Goal: Use online tool/utility: Utilize a website feature to perform a specific function

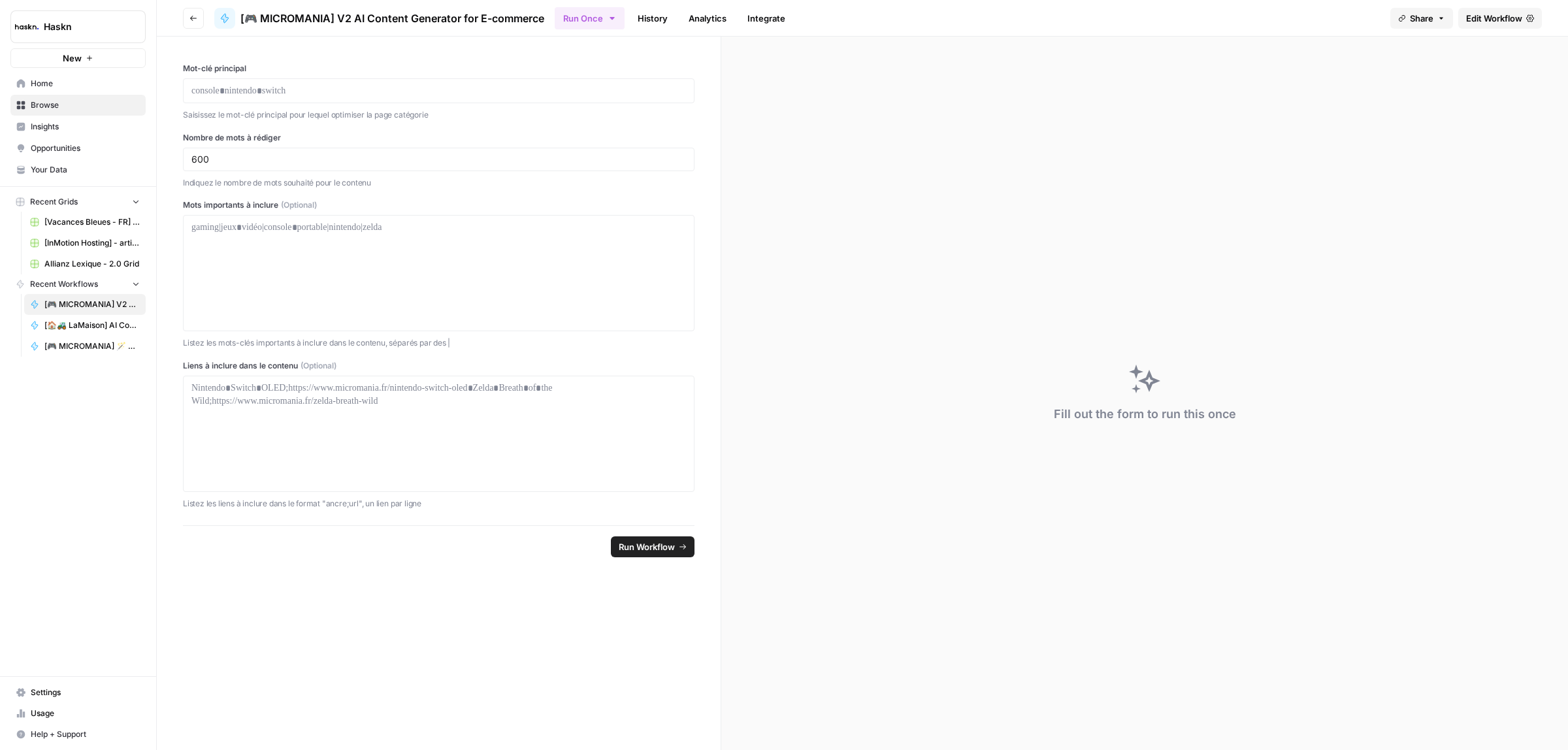
click at [617, 8] on button "Run Once" at bounding box center [589, 18] width 70 height 22
click at [645, 98] on span "Run this Workflow in bulk via CSV upload" at bounding box center [673, 100] width 151 height 12
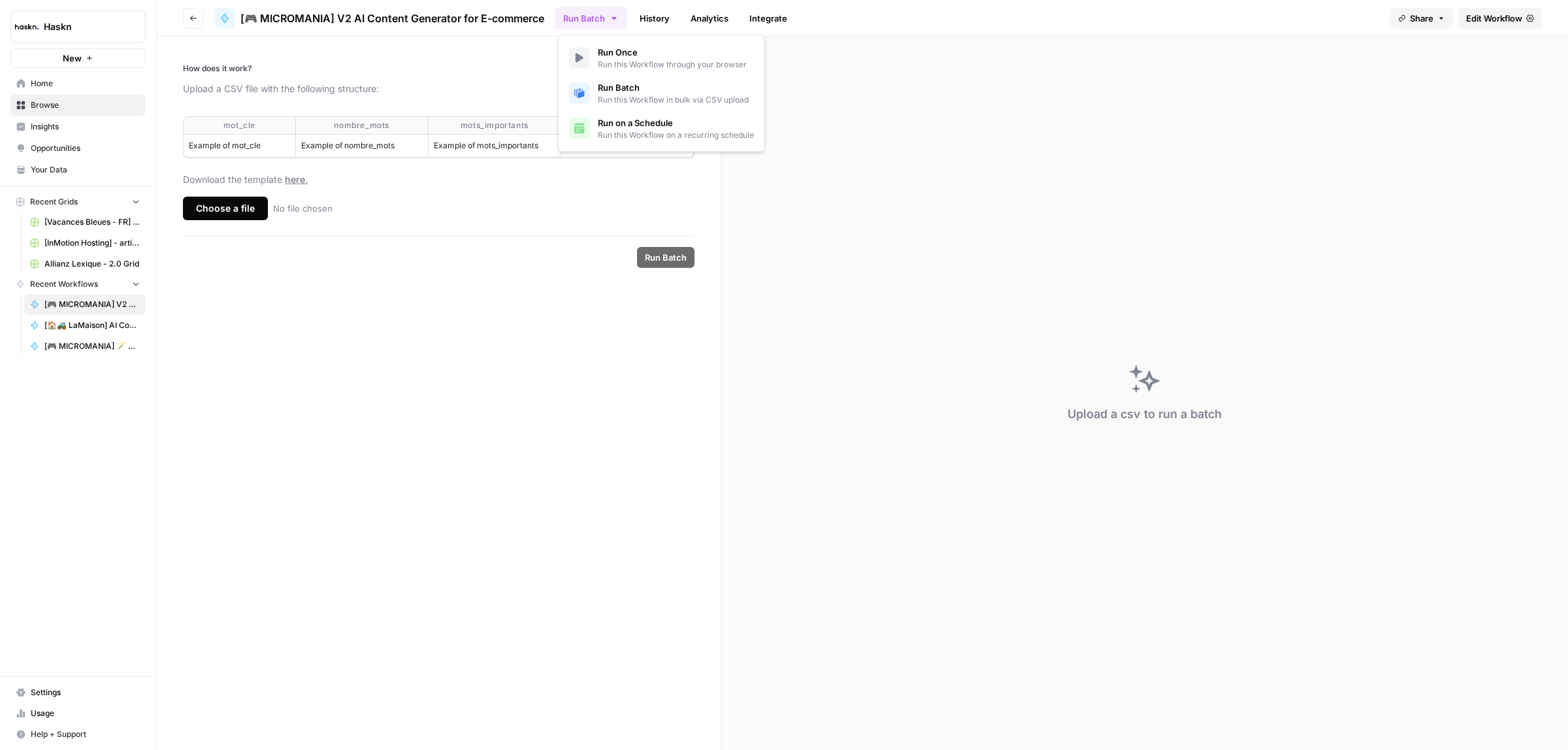
click at [335, 119] on th "nombre_mots" at bounding box center [361, 126] width 133 height 17
drag, startPoint x: 222, startPoint y: 126, endPoint x: 667, endPoint y: 152, distance: 445.8
click at [667, 152] on table "mot_cle nombre_mots mots_importants liens_inclure Example of mot_cle Example of…" at bounding box center [439, 137] width 510 height 40
copy table "mot_cle nombre_mots mots_importants liens_inclure Example of mot_cle Example of…"
click at [232, 220] on div "Choose a file" at bounding box center [225, 208] width 85 height 24
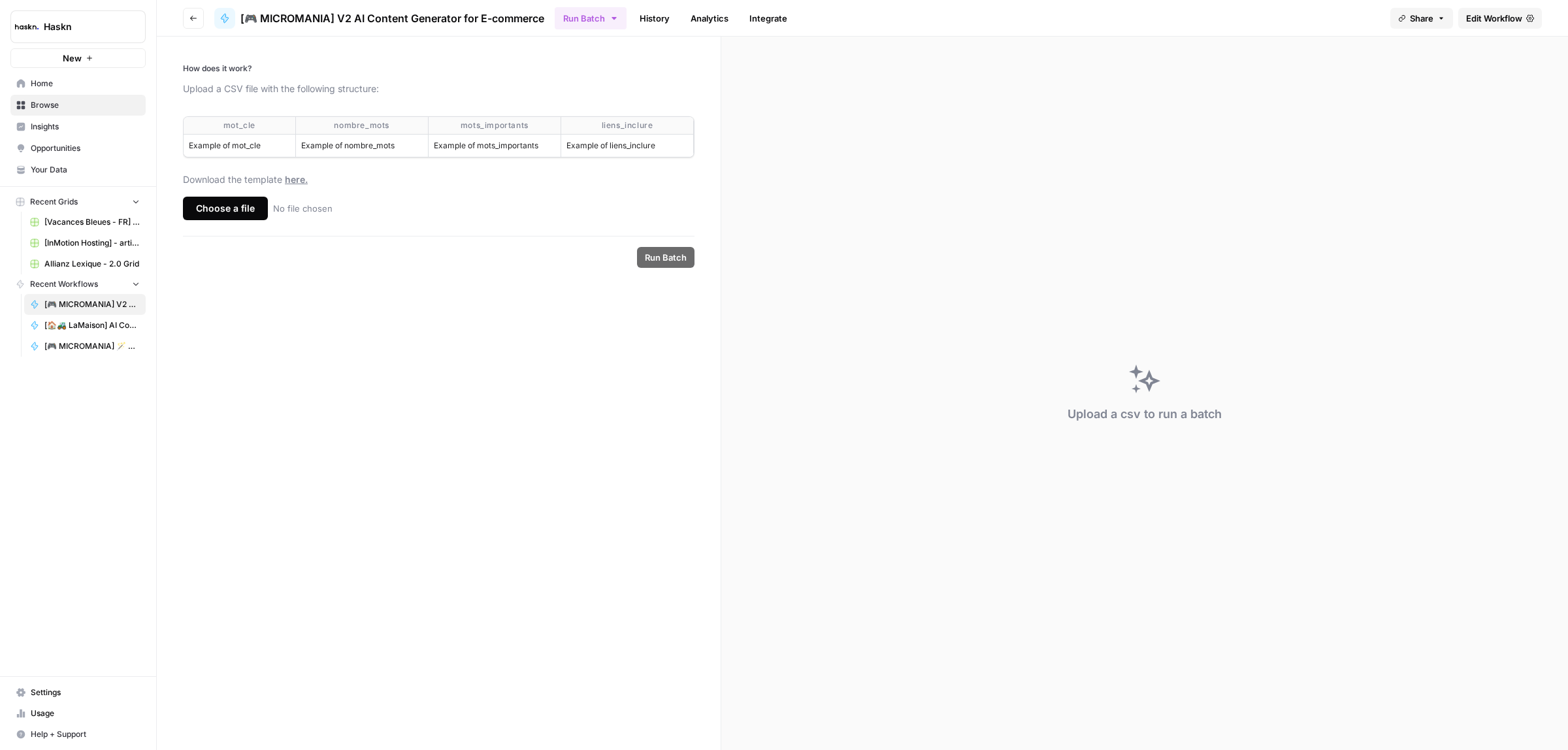
click at [0, 0] on input "Choose a file No file chosen" at bounding box center [0, 0] width 0 height 0
click at [678, 252] on span "Run Batch" at bounding box center [665, 258] width 42 height 13
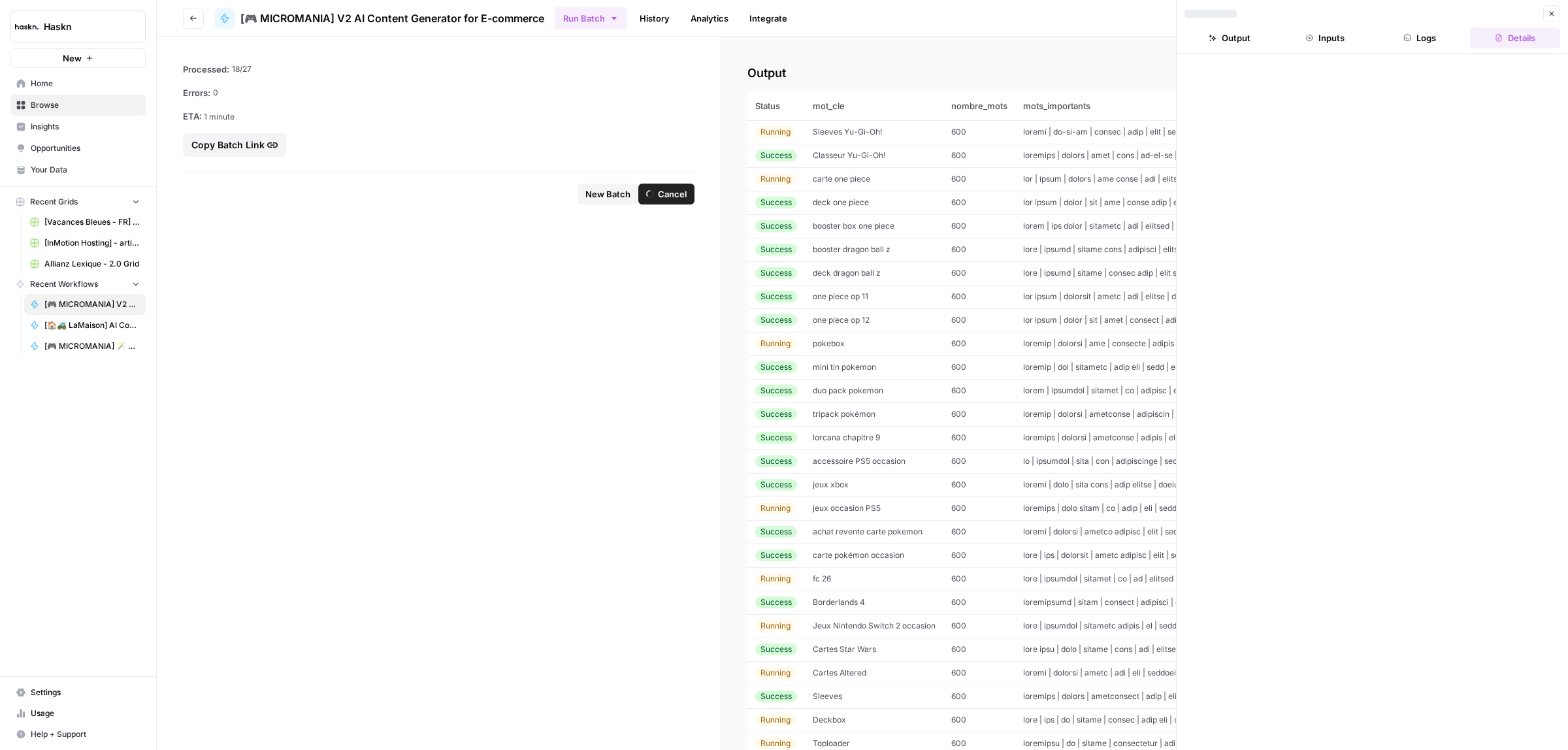
click at [880, 387] on span "duo pack pokemon" at bounding box center [848, 390] width 71 height 9
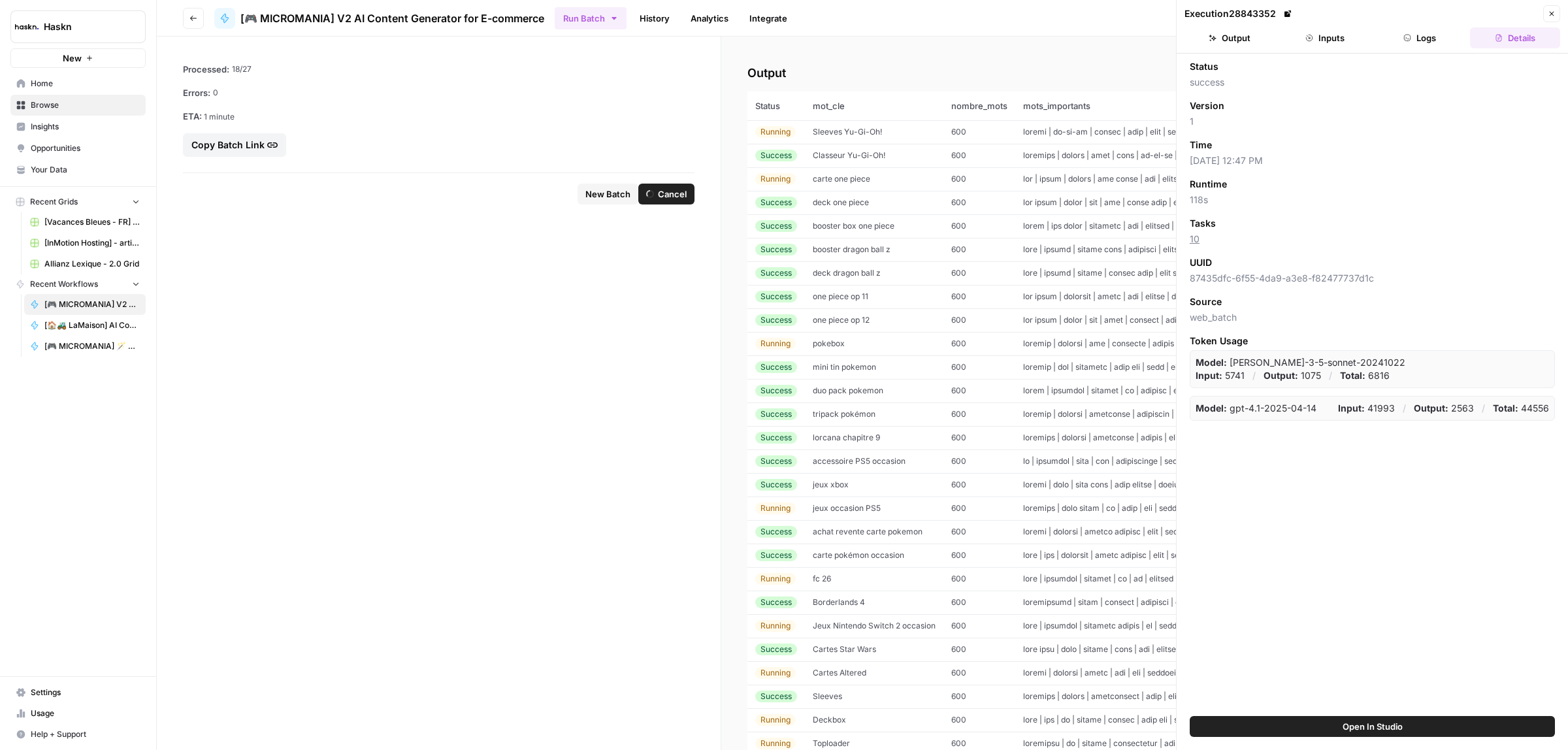
click at [1246, 31] on button "Output" at bounding box center [1230, 38] width 90 height 21
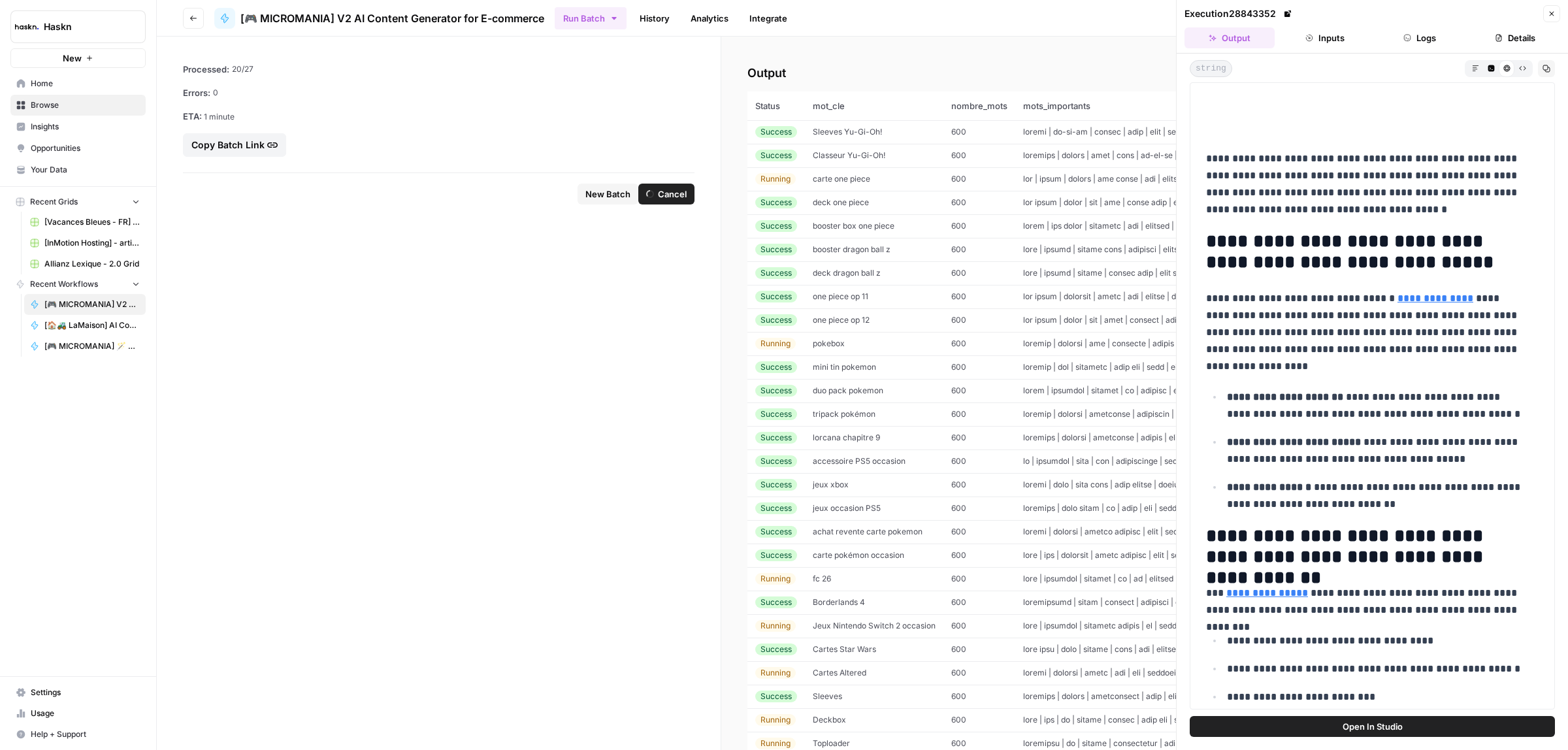
scroll to position [163, 0]
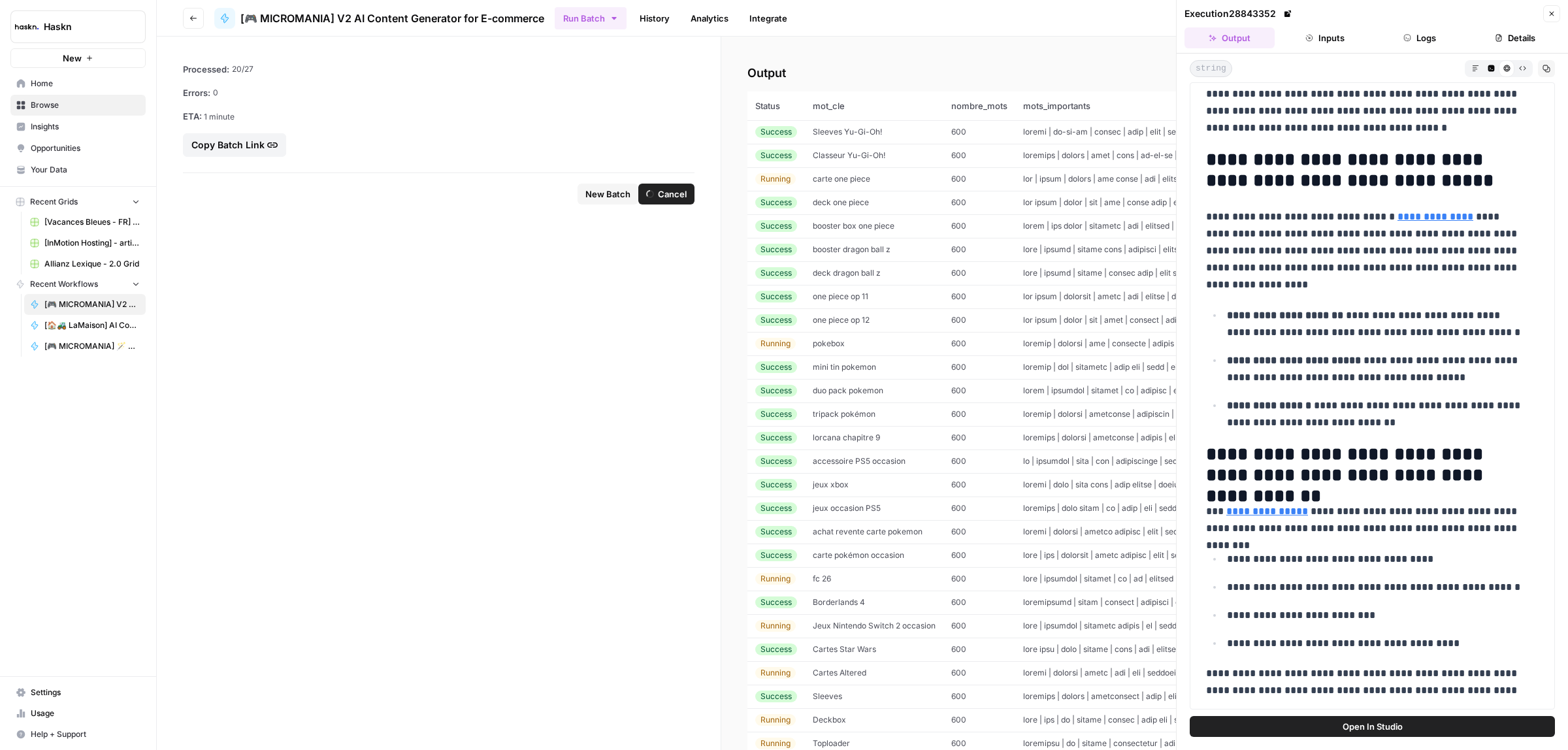
click at [1482, 236] on p "**********" at bounding box center [1366, 251] width 320 height 85
drag, startPoint x: 1486, startPoint y: 232, endPoint x: 1383, endPoint y: 236, distance: 103.1
click at [1383, 236] on p "**********" at bounding box center [1366, 251] width 320 height 85
copy p "**********"
click at [1383, 353] on p "**********" at bounding box center [1376, 368] width 299 height 34
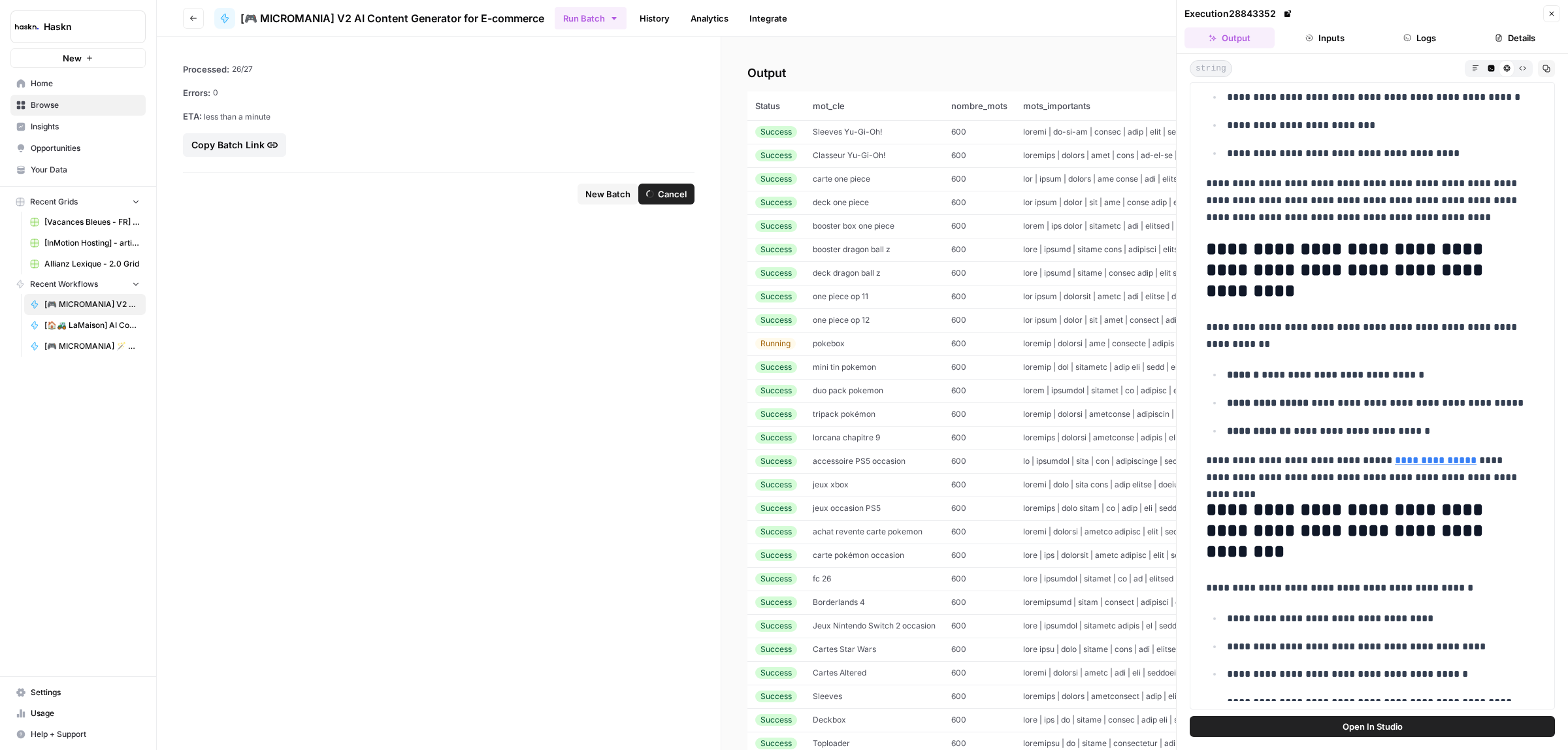
scroll to position [735, 0]
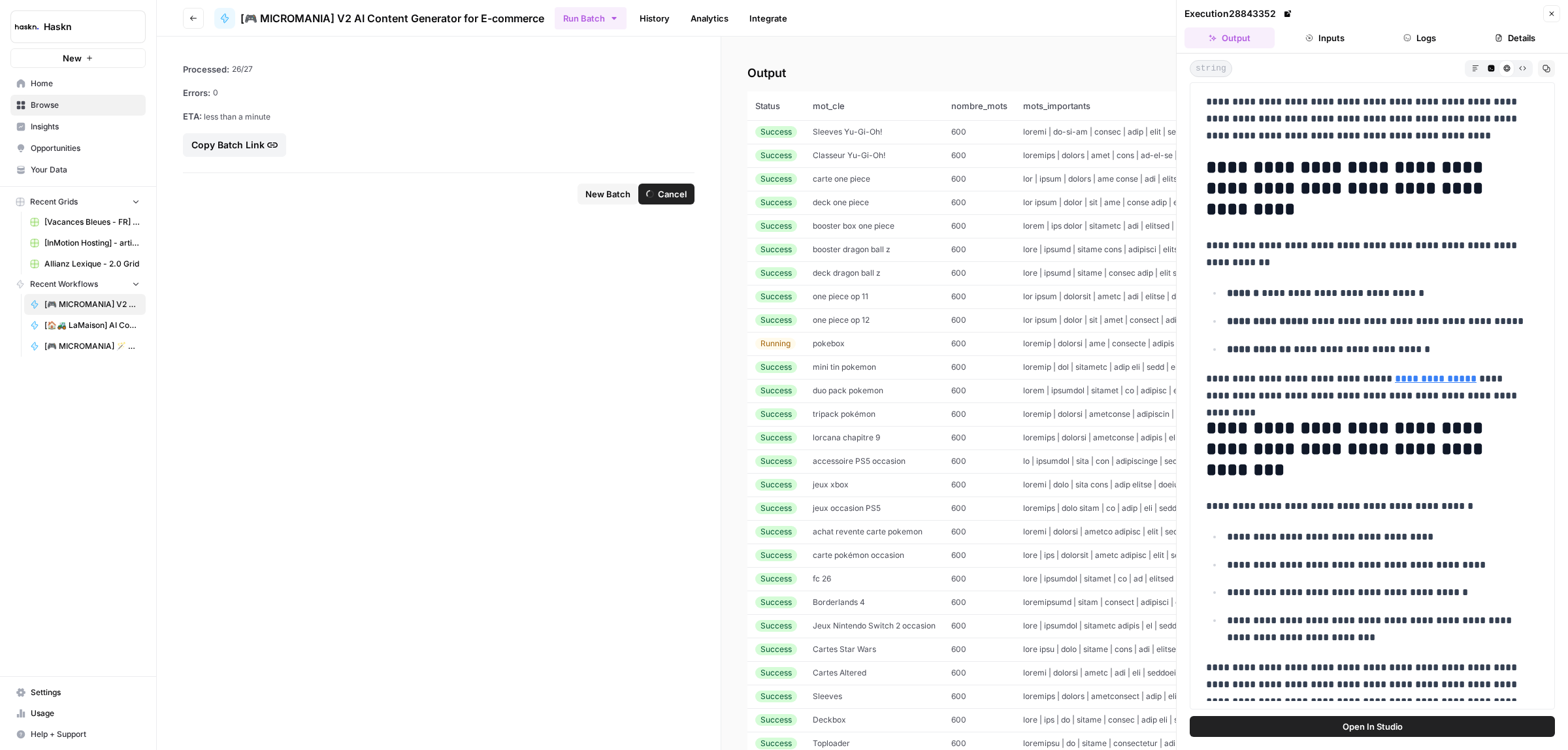
click at [1364, 335] on ul "**********" at bounding box center [1372, 321] width 333 height 74
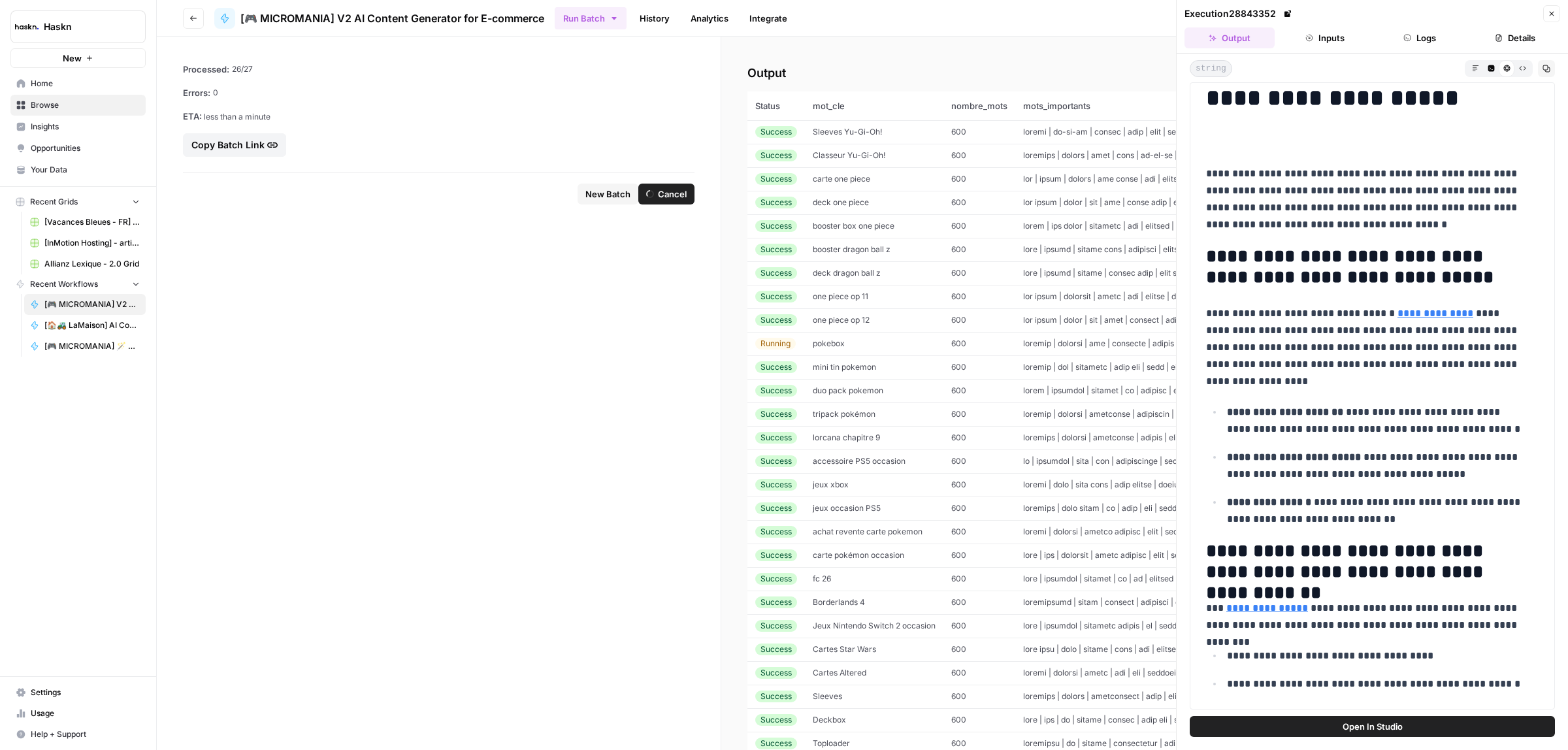
scroll to position [0, 0]
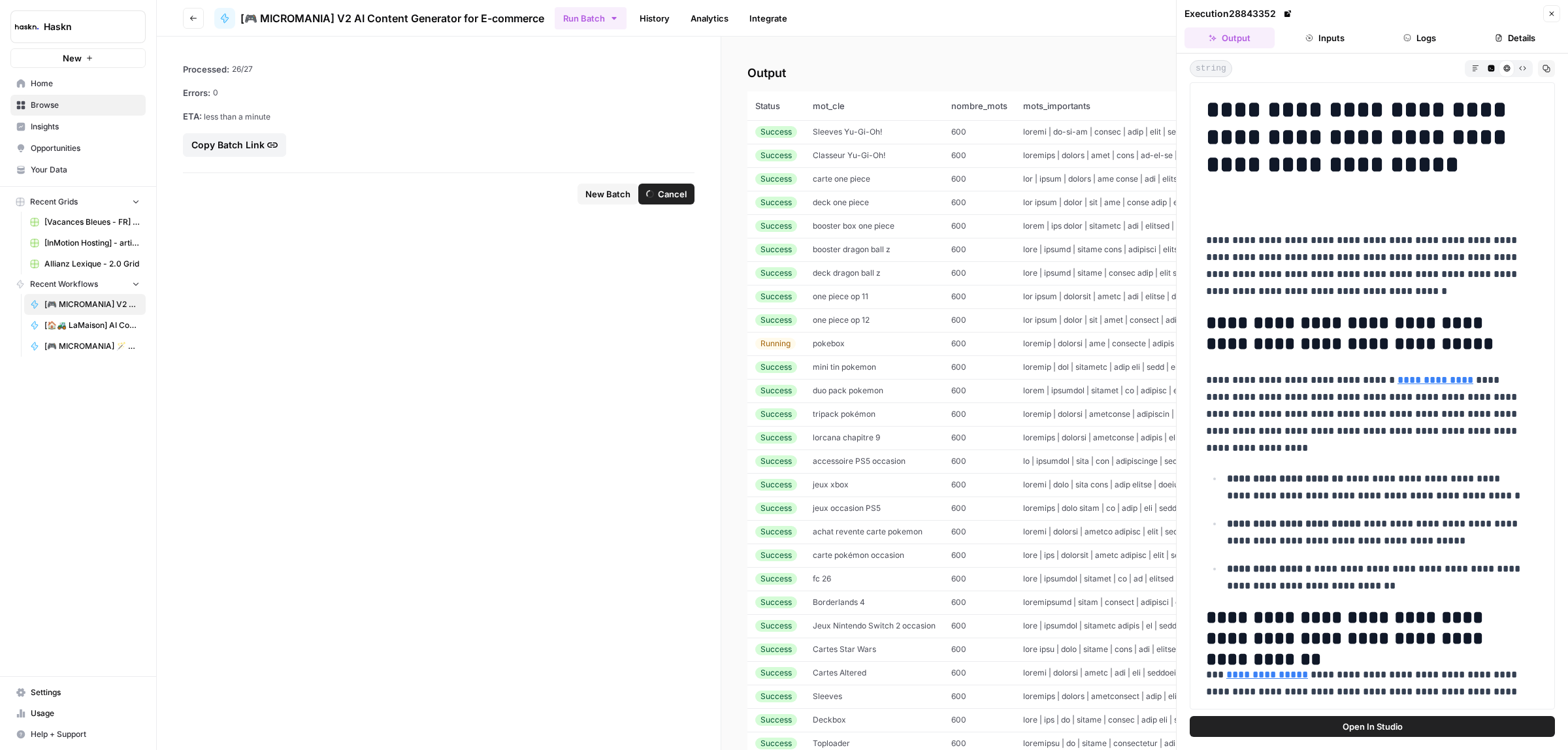
click at [861, 266] on td "deck dragon ball z" at bounding box center [874, 273] width 138 height 24
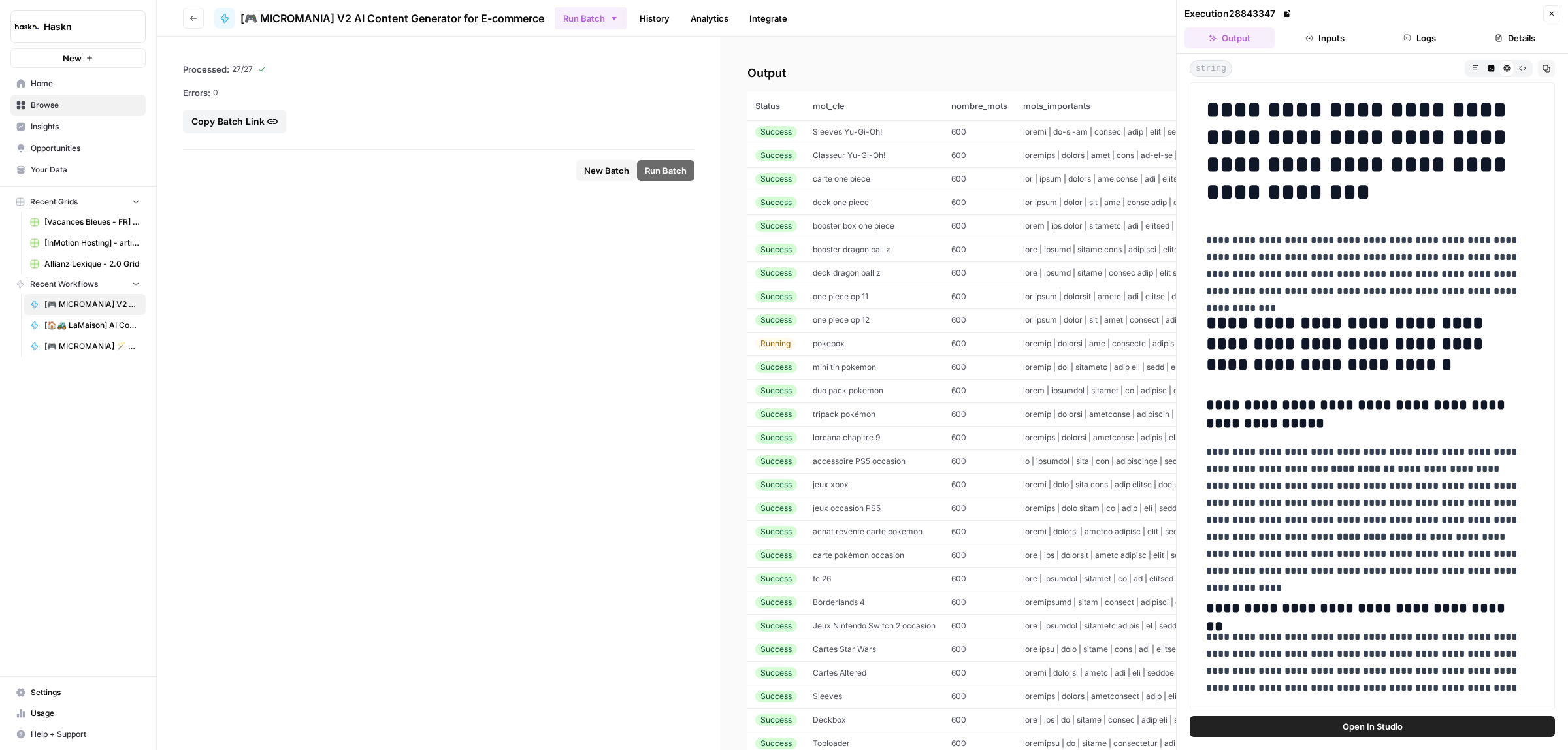
drag, startPoint x: 1359, startPoint y: 7, endPoint x: 467, endPoint y: 513, distance: 1025.5
click at [465, 512] on form "Processed: 27 / 27 Errors: 0 Copy Batch Link New Batch Run Batch" at bounding box center [439, 393] width 565 height 714
click at [846, 586] on td "fc 26" at bounding box center [874, 579] width 138 height 24
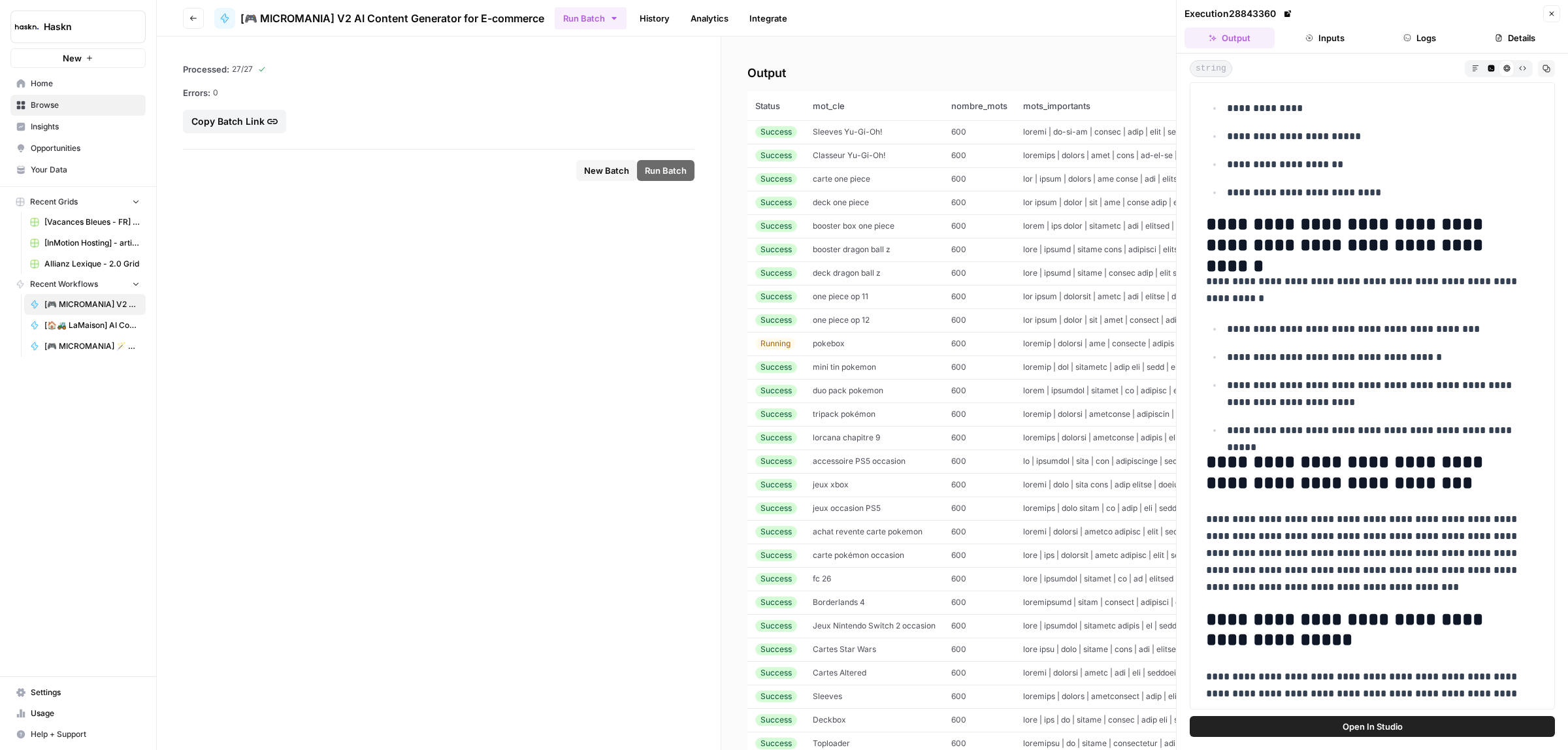
scroll to position [939, 0]
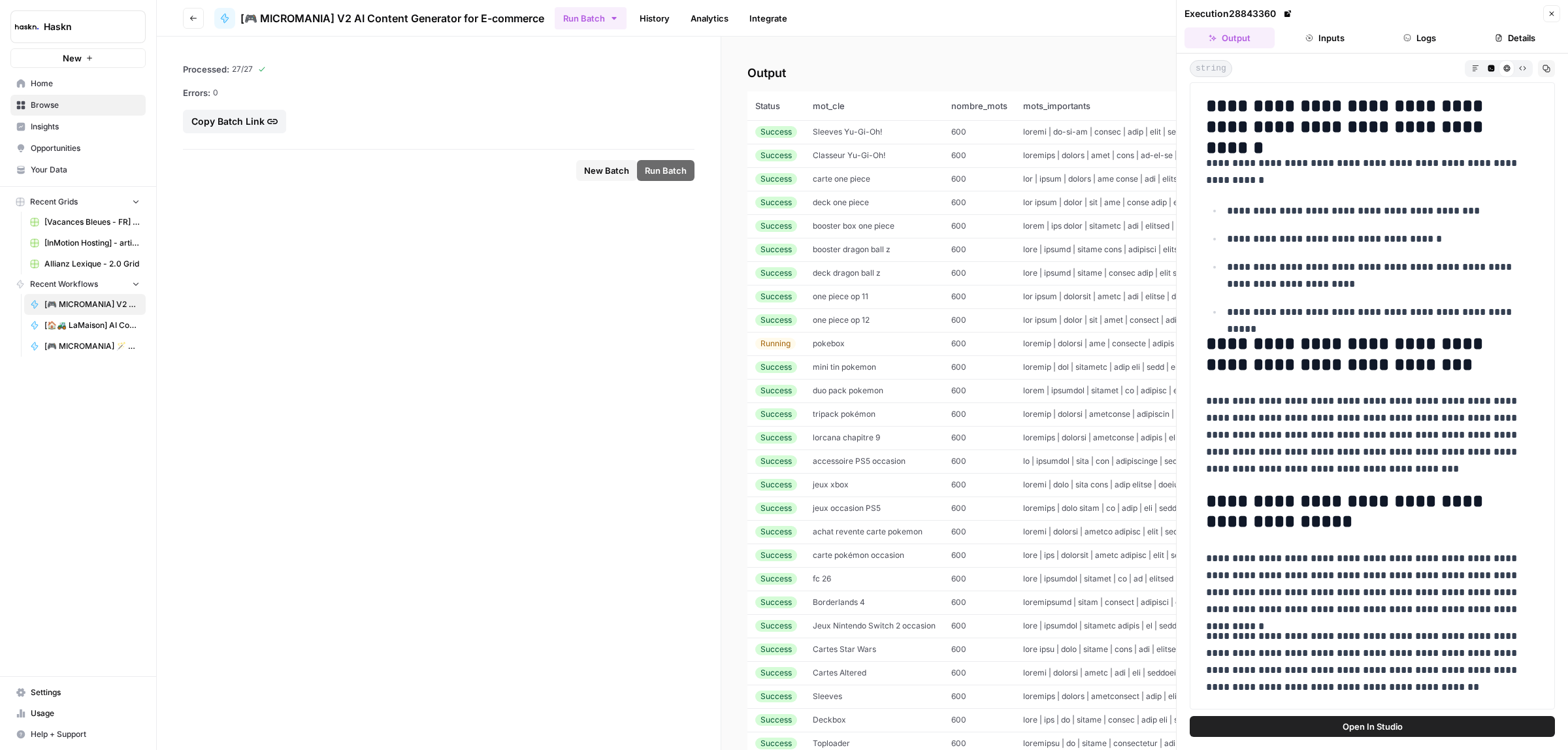
click at [1357, 573] on p "**********" at bounding box center [1366, 584] width 320 height 68
click at [1374, 557] on p "**********" at bounding box center [1366, 584] width 320 height 68
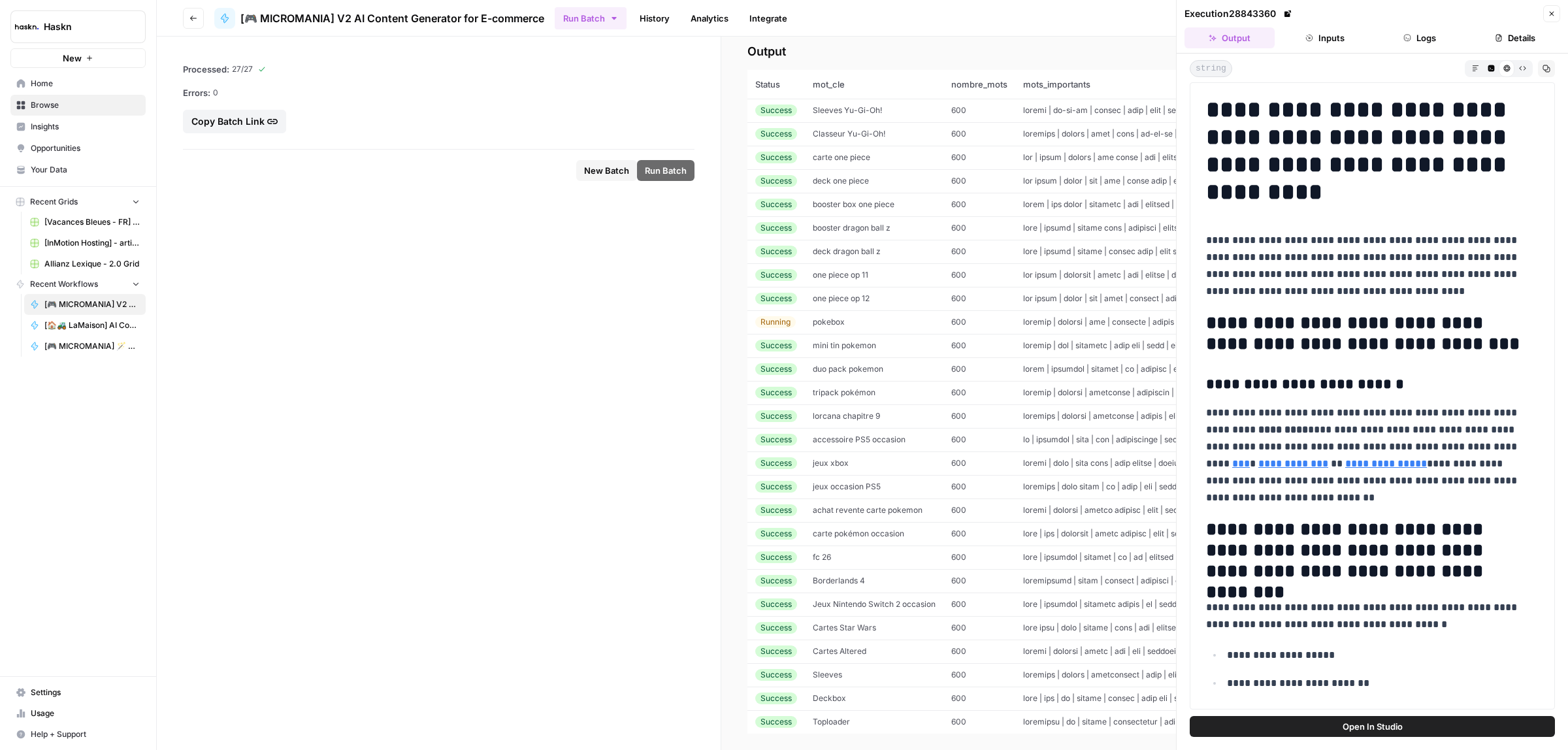
scroll to position [43, 0]
click at [854, 653] on td "Sleeves" at bounding box center [874, 665] width 138 height 24
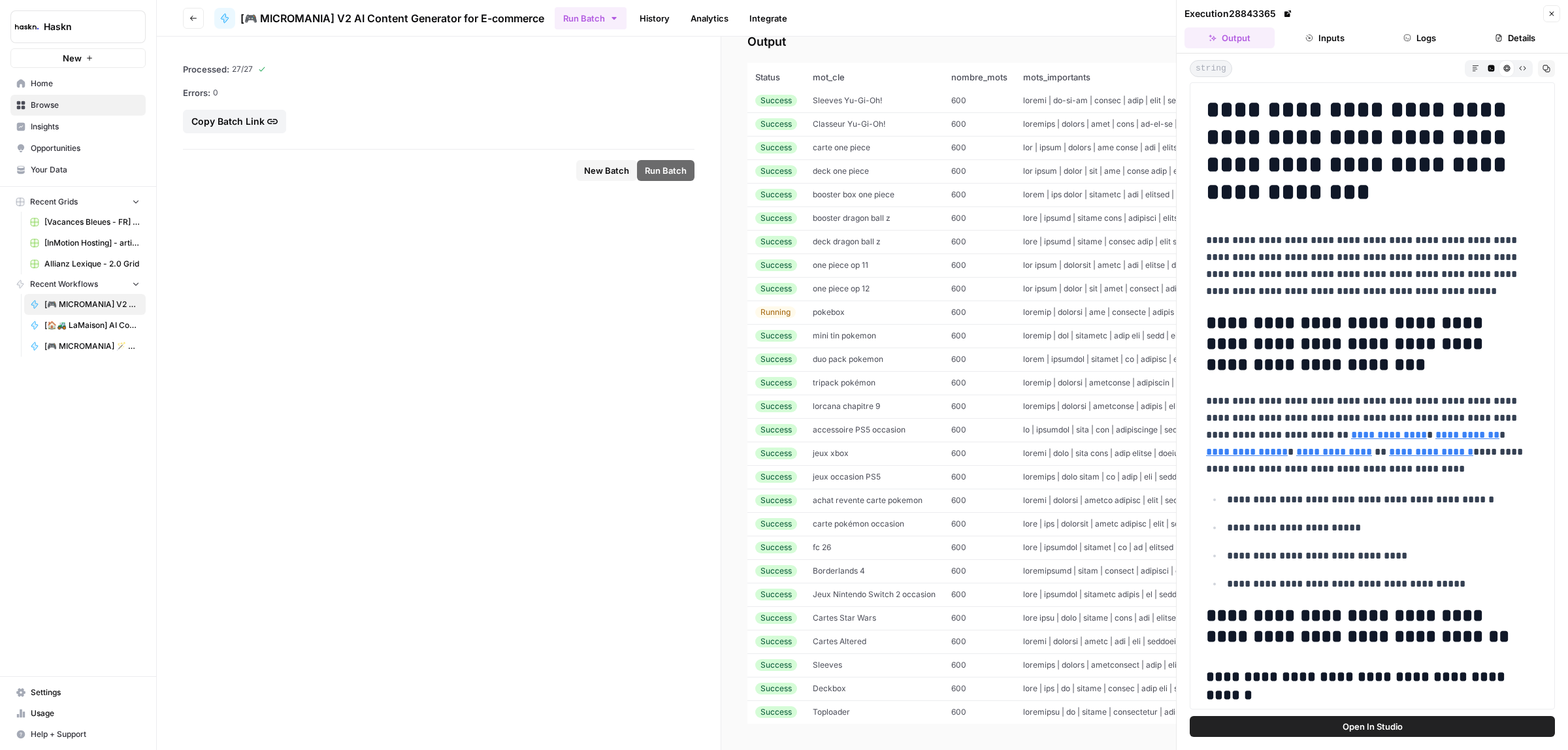
click at [890, 686] on td "Deckbox" at bounding box center [874, 689] width 138 height 24
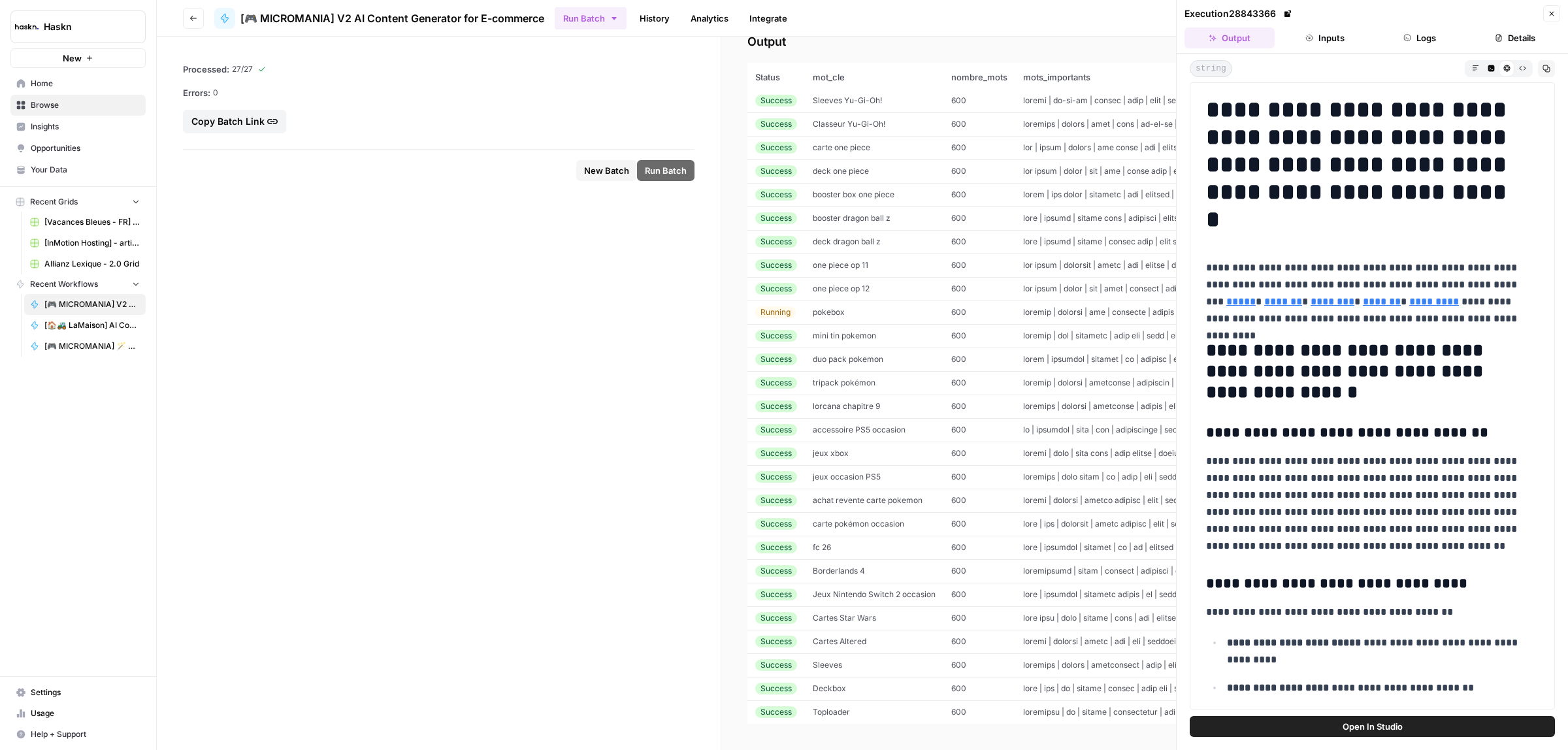
click at [853, 704] on td "Toploader" at bounding box center [874, 712] width 138 height 24
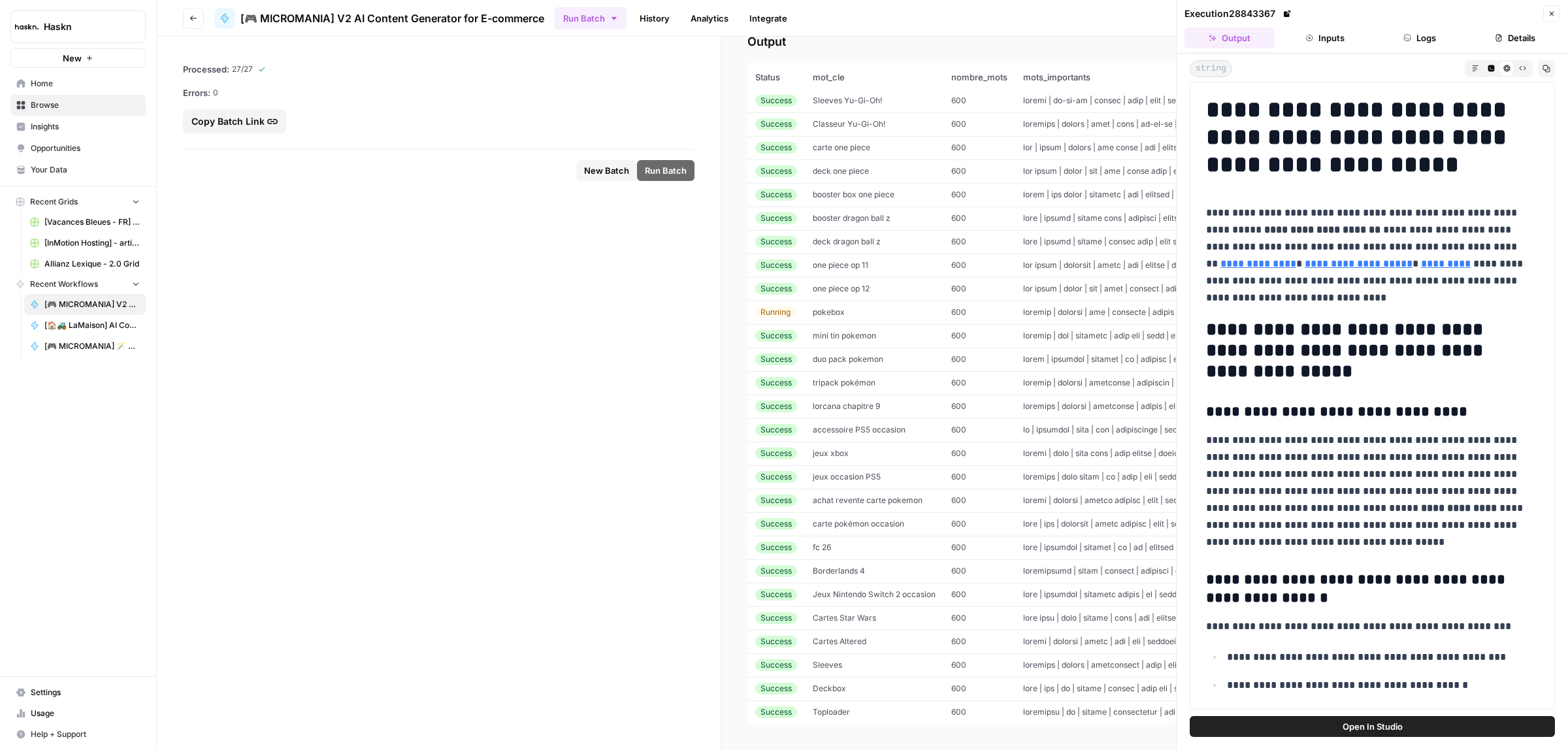
click at [913, 254] on td "one piece op 11" at bounding box center [874, 265] width 138 height 24
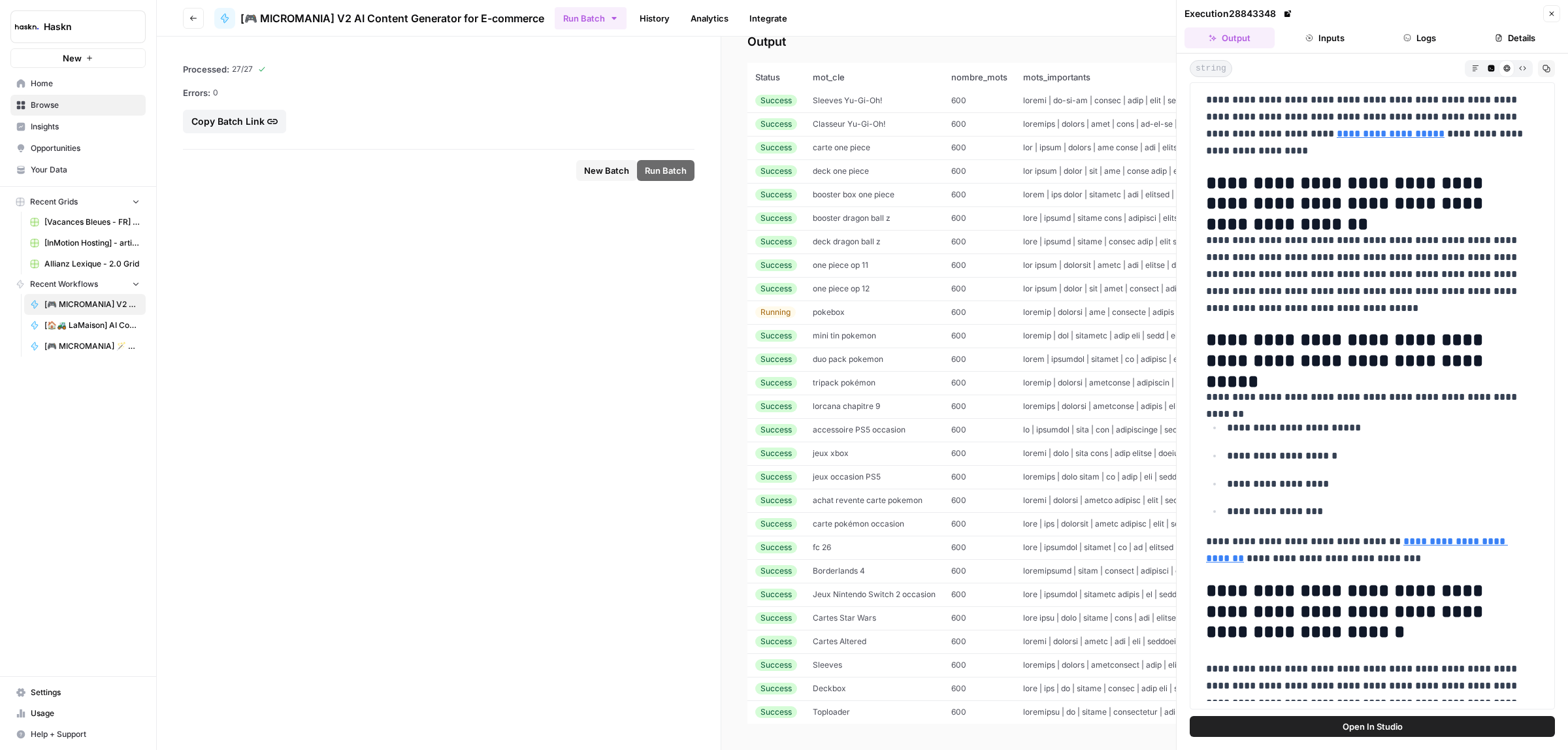
scroll to position [1209, 0]
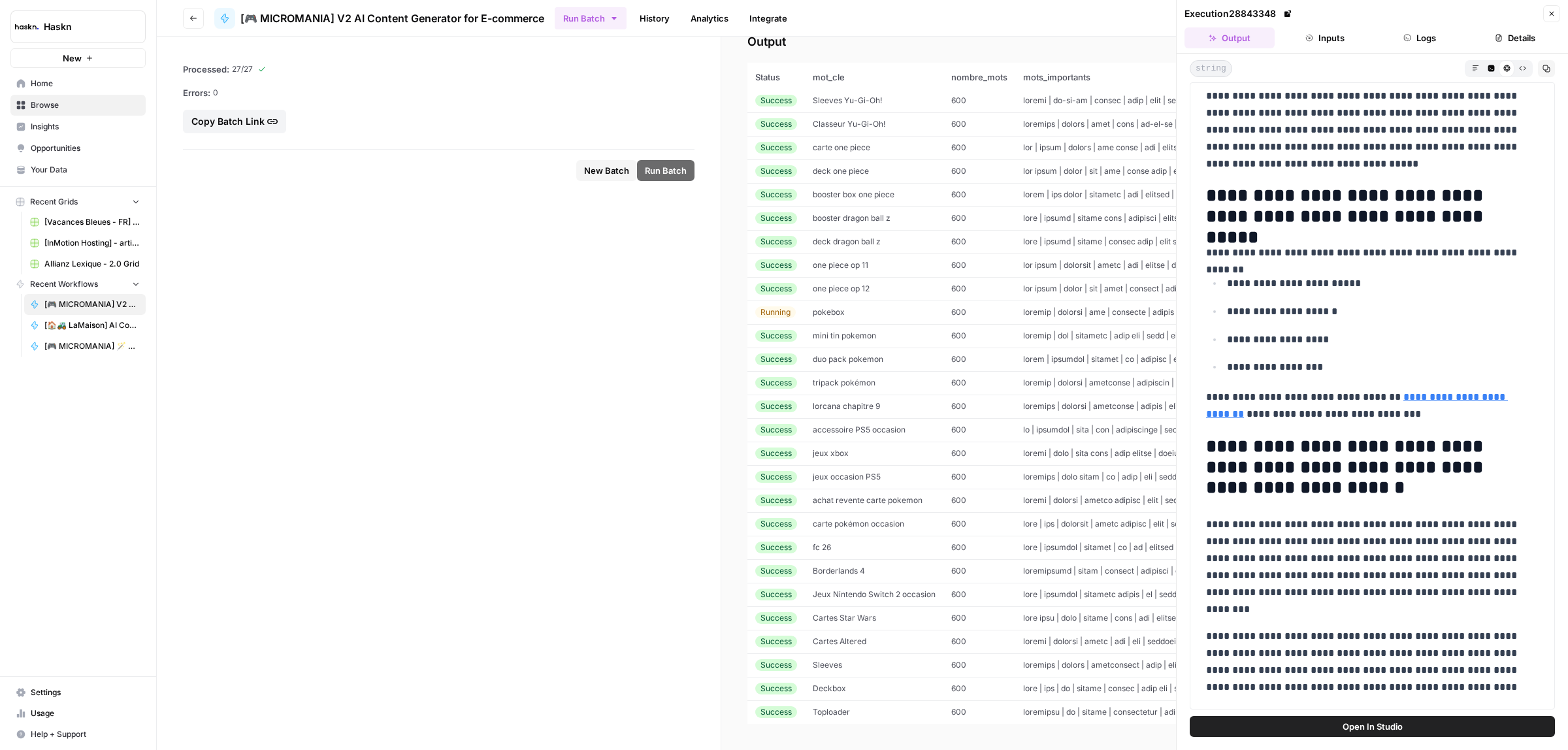
click at [820, 214] on td "booster dragon ball z" at bounding box center [874, 218] width 138 height 24
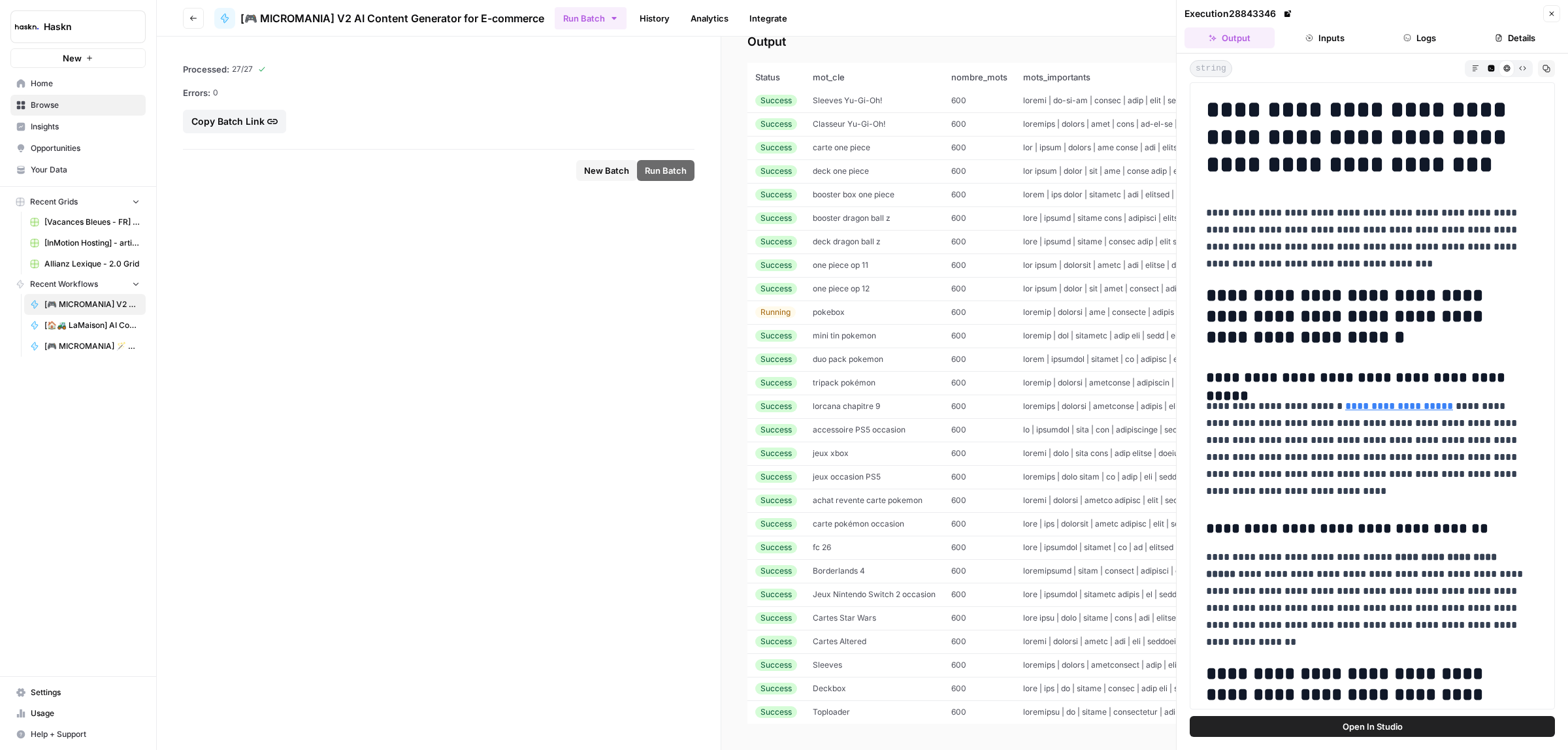
click at [834, 159] on td "deck one piece" at bounding box center [874, 171] width 138 height 24
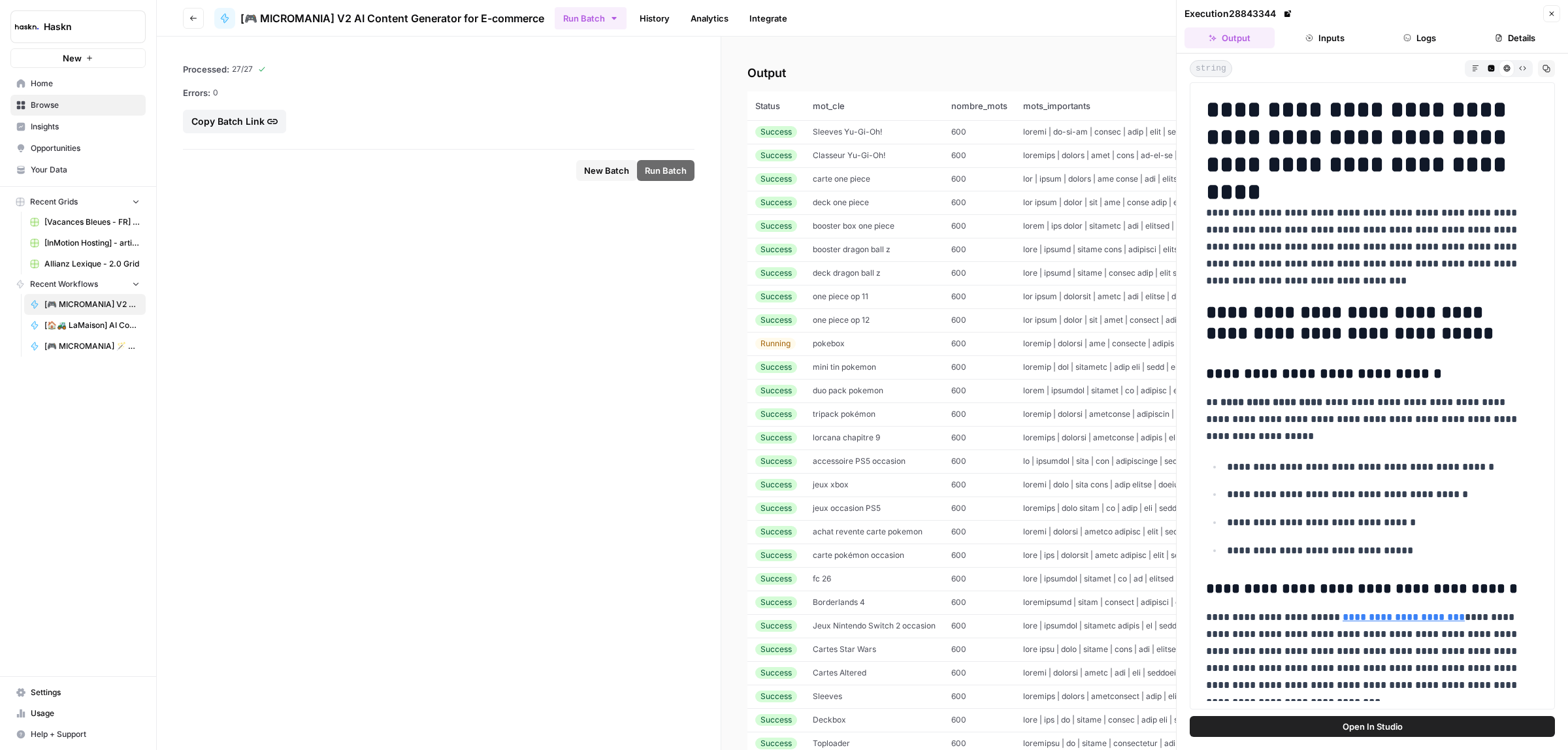
drag, startPoint x: 1563, startPoint y: 316, endPoint x: 1406, endPoint y: 465, distance: 216.4
click at [1454, 517] on p "**********" at bounding box center [1376, 523] width 299 height 17
click at [854, 349] on td "pokebox" at bounding box center [874, 344] width 138 height 24
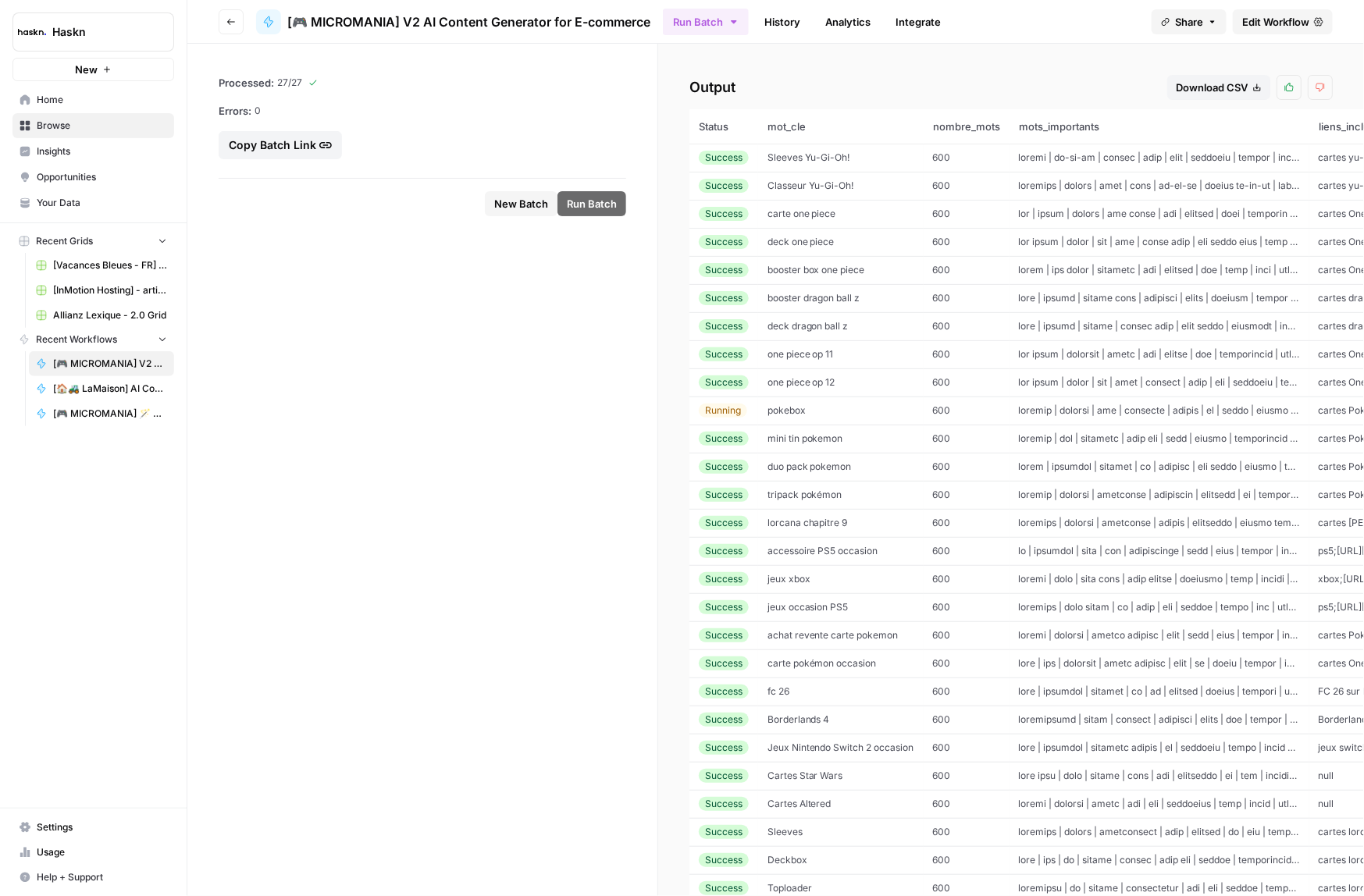
click at [1192, 87] on div "Download CSV" at bounding box center [1219, 87] width 86 height 16
click at [827, 158] on span "Sleeves Yu-Gi-Oh!" at bounding box center [809, 157] width 83 height 11
click at [886, 154] on td "Sleeves Yu-Gi-Oh!" at bounding box center [841, 158] width 165 height 28
